Goal: Task Accomplishment & Management: Use online tool/utility

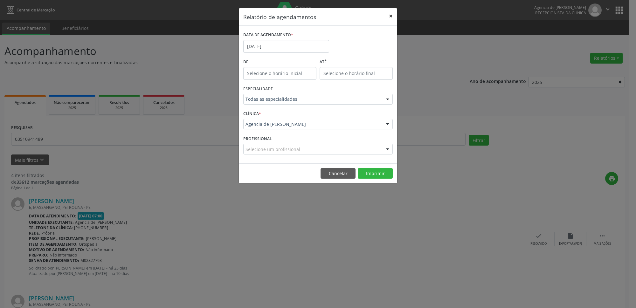
click at [388, 14] on button "×" at bounding box center [391, 16] width 13 height 16
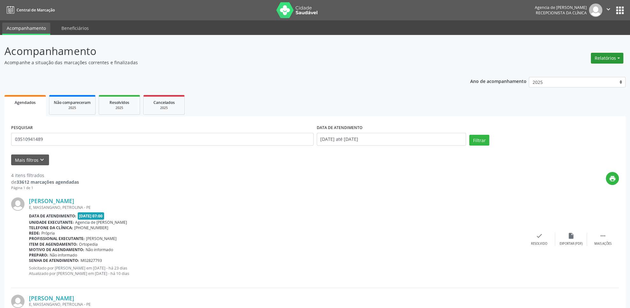
click at [605, 53] on button "Relatórios" at bounding box center [606, 58] width 32 height 11
click at [568, 71] on link "Agendamentos" at bounding box center [589, 72] width 68 height 9
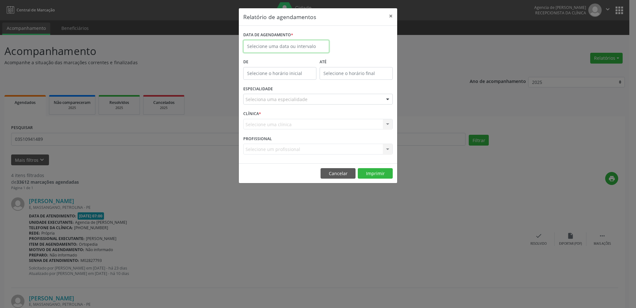
click at [315, 49] on input "text" at bounding box center [286, 46] width 86 height 13
click at [292, 105] on span "13" at bounding box center [292, 105] width 12 height 12
type input "[DATE]"
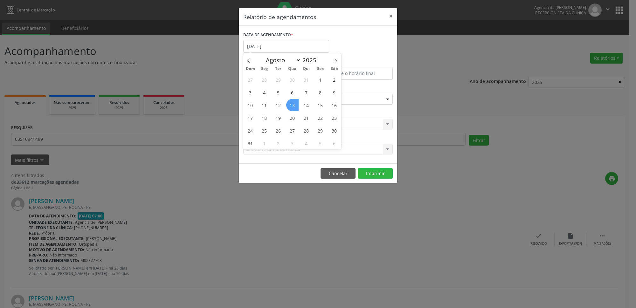
click at [292, 105] on span "13" at bounding box center [292, 105] width 12 height 12
click at [290, 95] on div "Seleciona uma especialidade" at bounding box center [318, 99] width 150 height 11
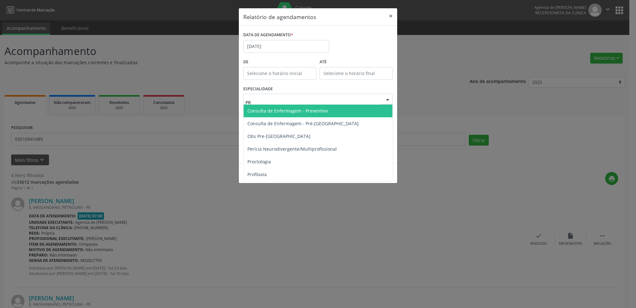
type input "PRE"
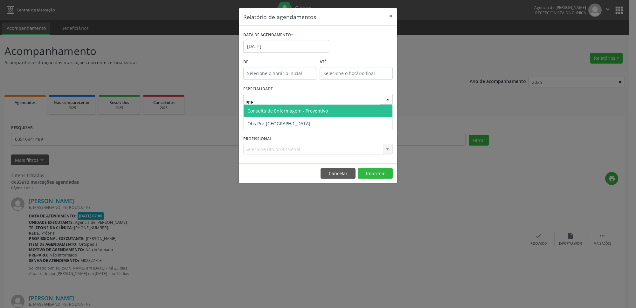
click at [279, 114] on span "Consulta de Enfermagem - Preventivo" at bounding box center [288, 111] width 80 height 6
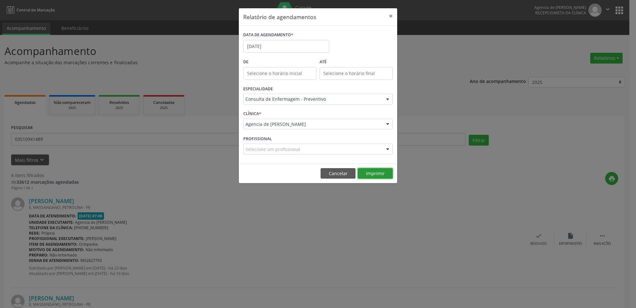
click at [364, 175] on button "Imprimir" at bounding box center [375, 173] width 35 height 11
click at [307, 46] on input "[DATE]" at bounding box center [286, 46] width 86 height 13
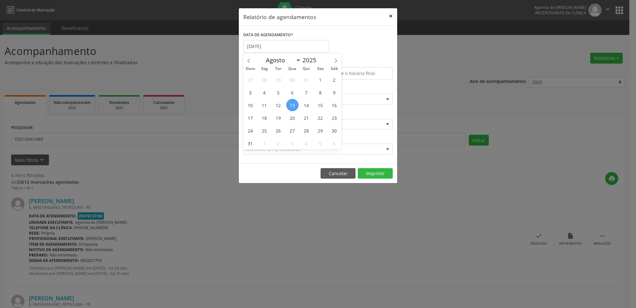
click at [391, 16] on button "×" at bounding box center [391, 16] width 13 height 16
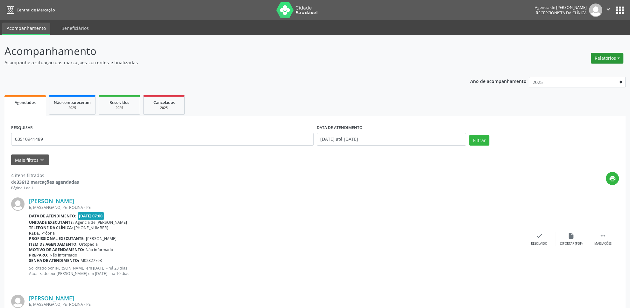
click at [601, 59] on button "Relatórios" at bounding box center [606, 58] width 32 height 11
click at [569, 72] on link "Agendamentos" at bounding box center [589, 72] width 68 height 9
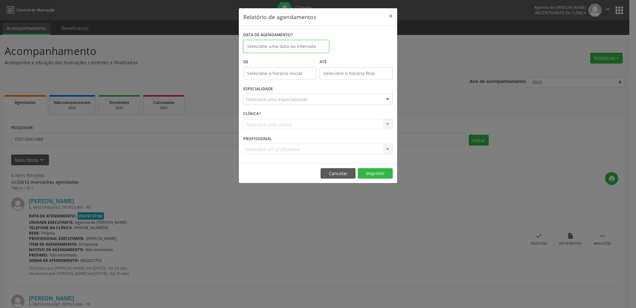
click at [302, 49] on input "text" at bounding box center [286, 46] width 86 height 13
click at [322, 117] on span "22" at bounding box center [320, 118] width 12 height 12
type input "[DATE]"
click at [306, 101] on div "Seleciona uma especialidade" at bounding box center [318, 99] width 150 height 11
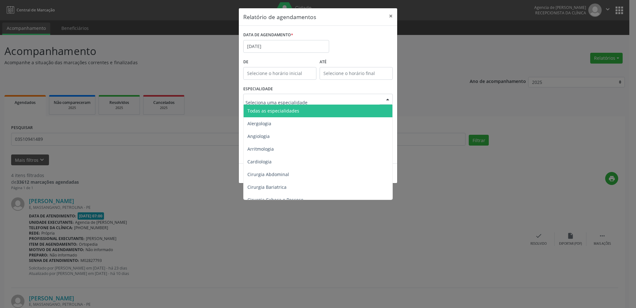
click at [307, 113] on span "Todas as especialidades" at bounding box center [319, 111] width 150 height 13
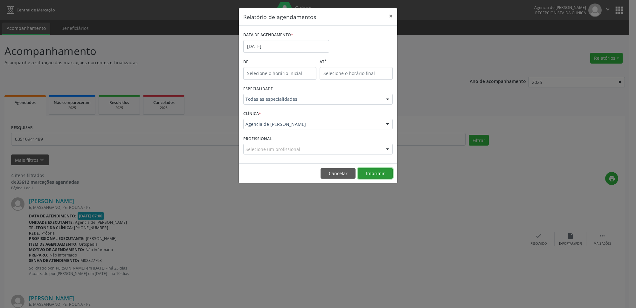
click at [374, 175] on button "Imprimir" at bounding box center [375, 173] width 35 height 11
